Goal: Find specific page/section: Find specific page/section

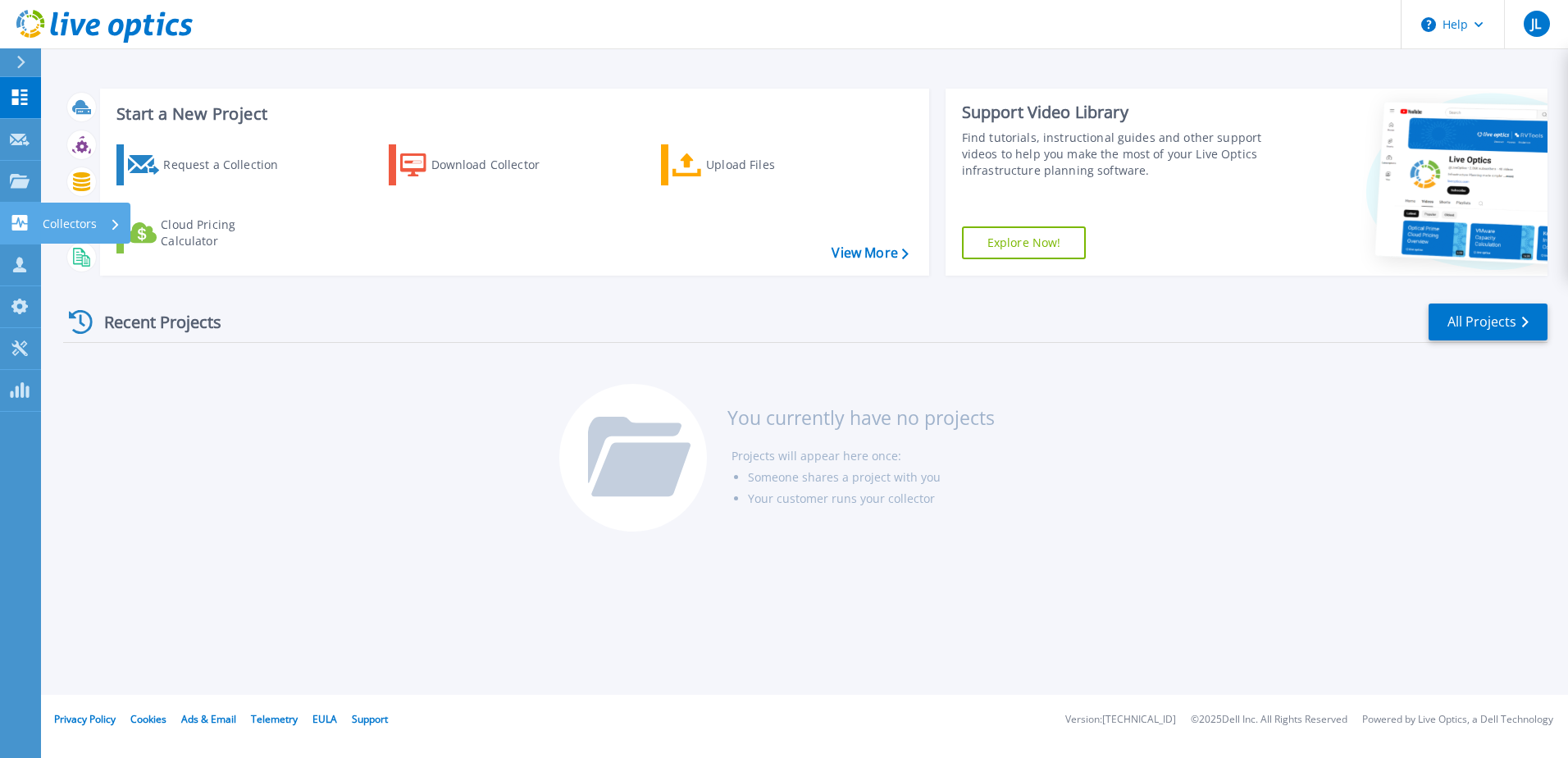
click at [24, 224] on icon at bounding box center [19, 222] width 19 height 16
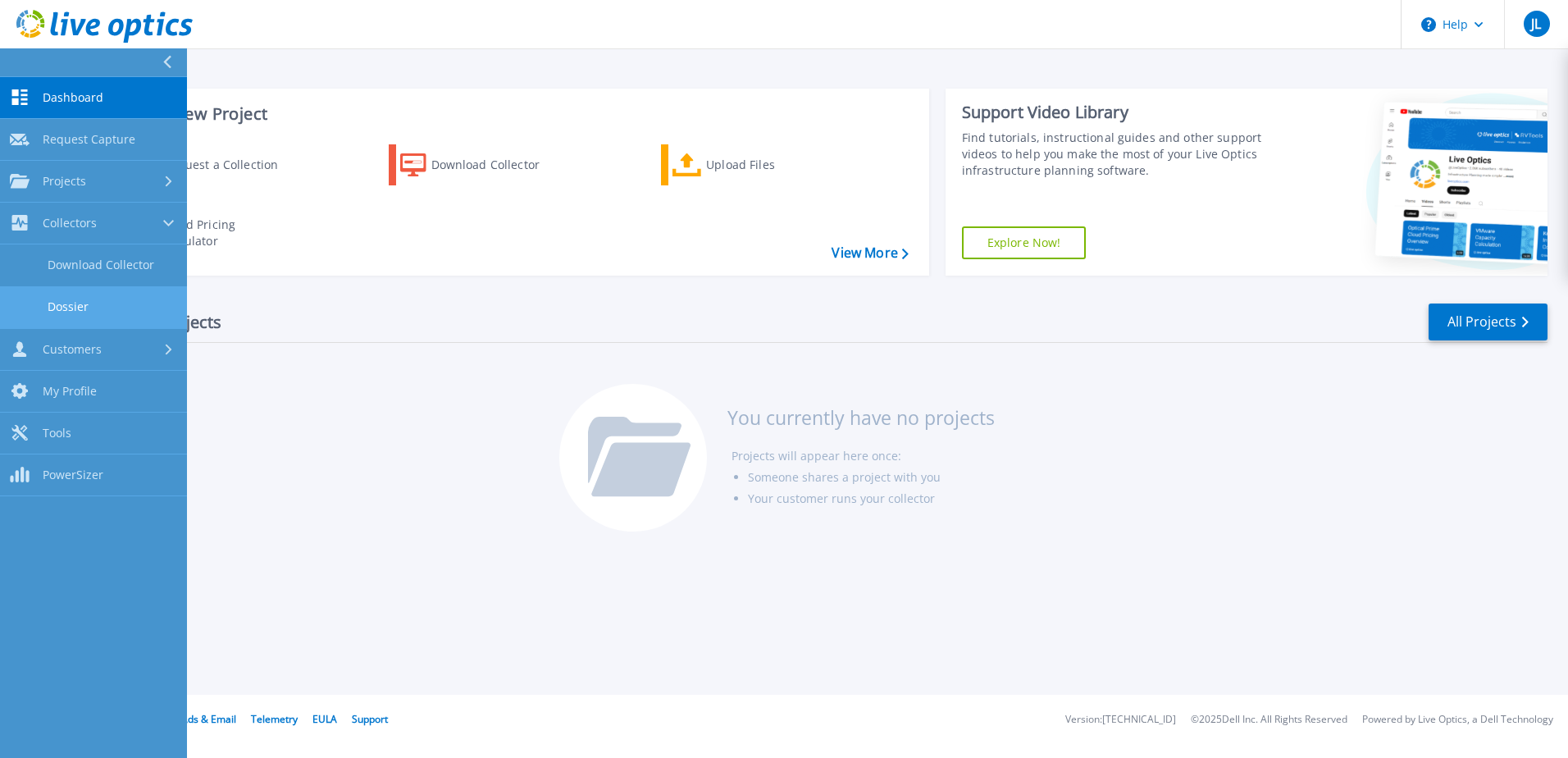
click at [95, 300] on link "Dossier" at bounding box center [93, 307] width 187 height 42
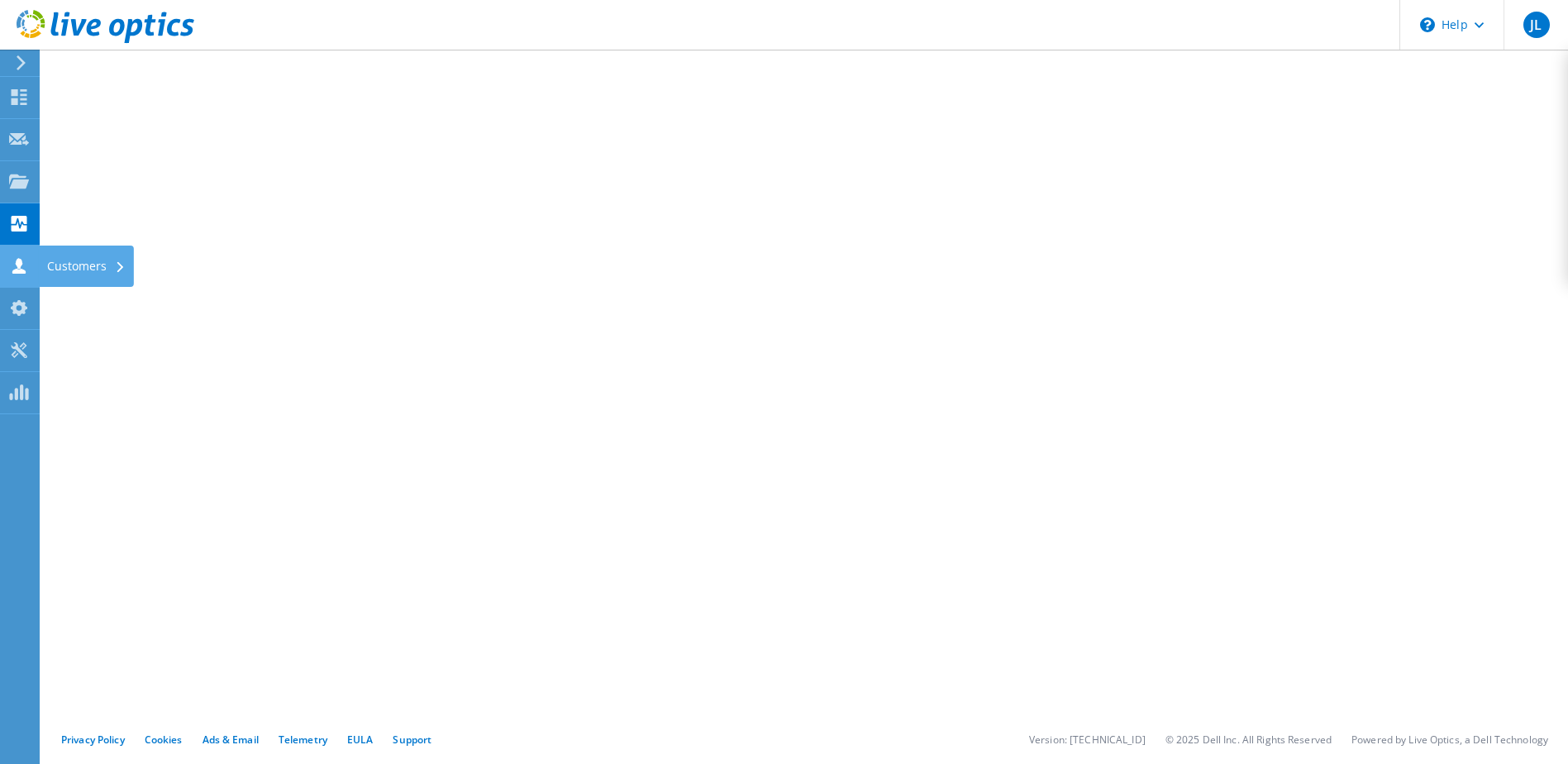
click at [18, 265] on use at bounding box center [19, 265] width 14 height 16
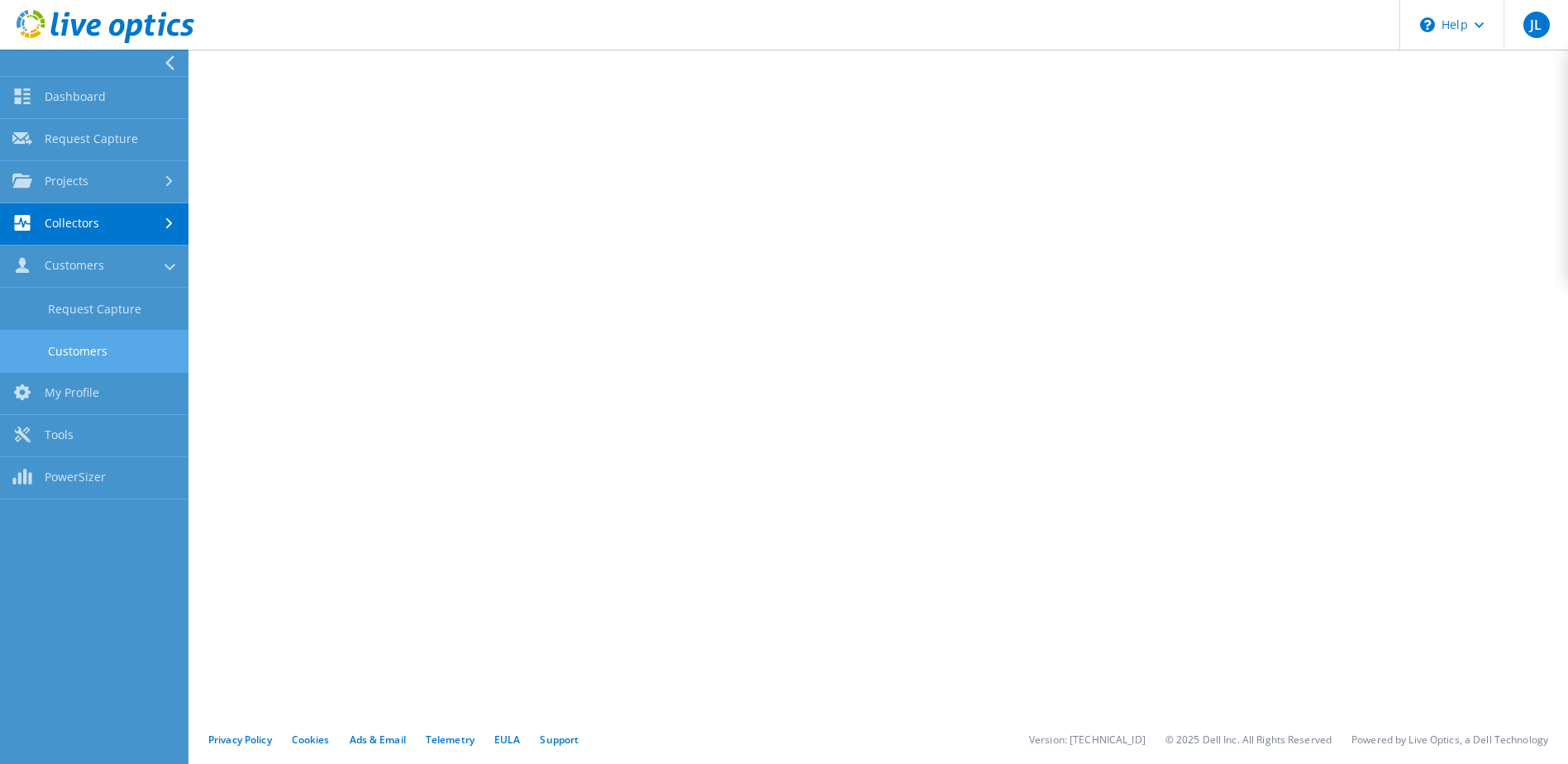
click at [96, 349] on link "Customers" at bounding box center [94, 351] width 188 height 42
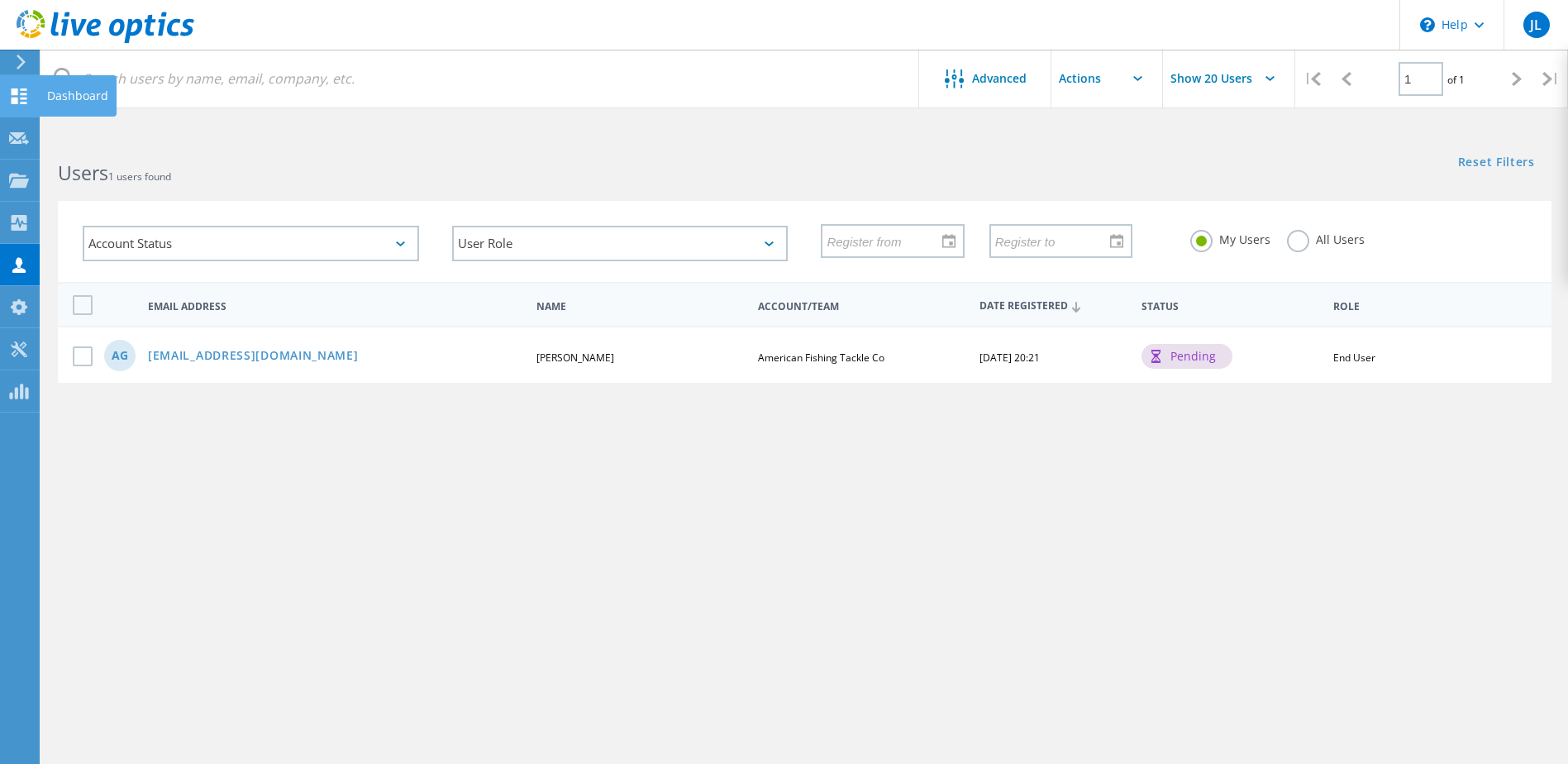
click at [9, 91] on icon at bounding box center [19, 96] width 19 height 16
